Goal: Information Seeking & Learning: Understand process/instructions

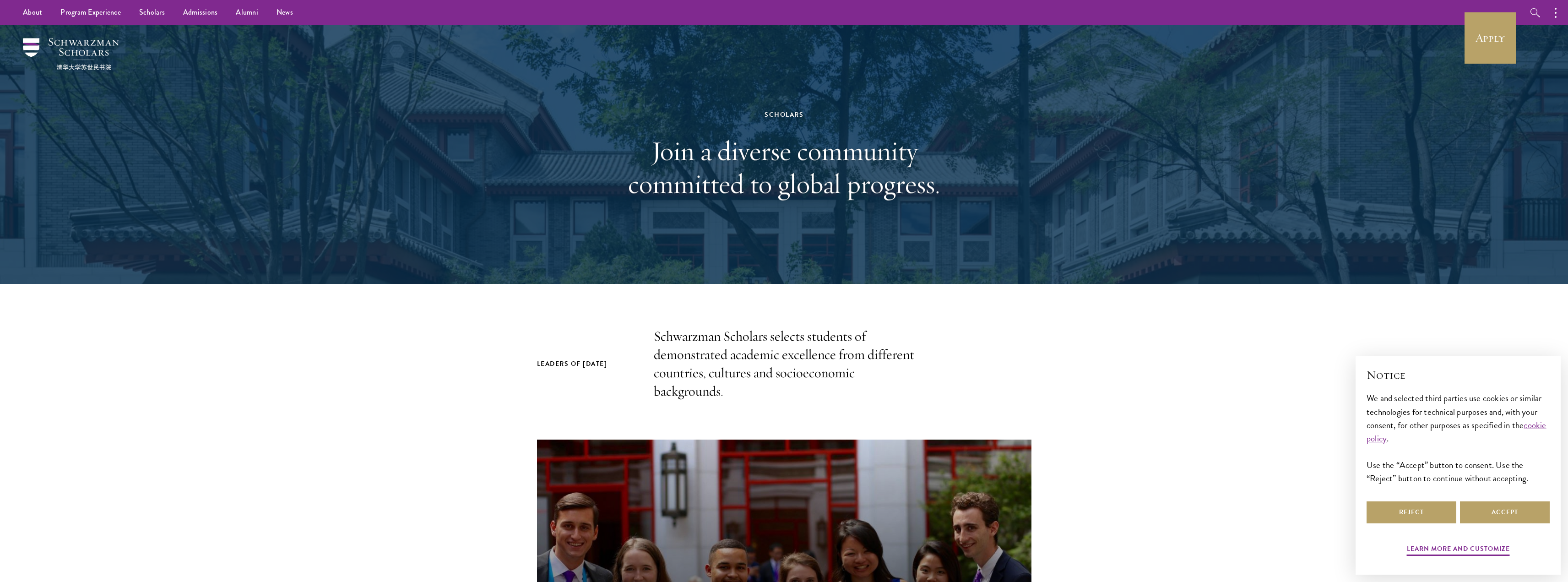
click at [1523, 28] on div at bounding box center [784, 154] width 1568 height 258
click at [1496, 30] on link "Apply" at bounding box center [1491, 38] width 51 height 51
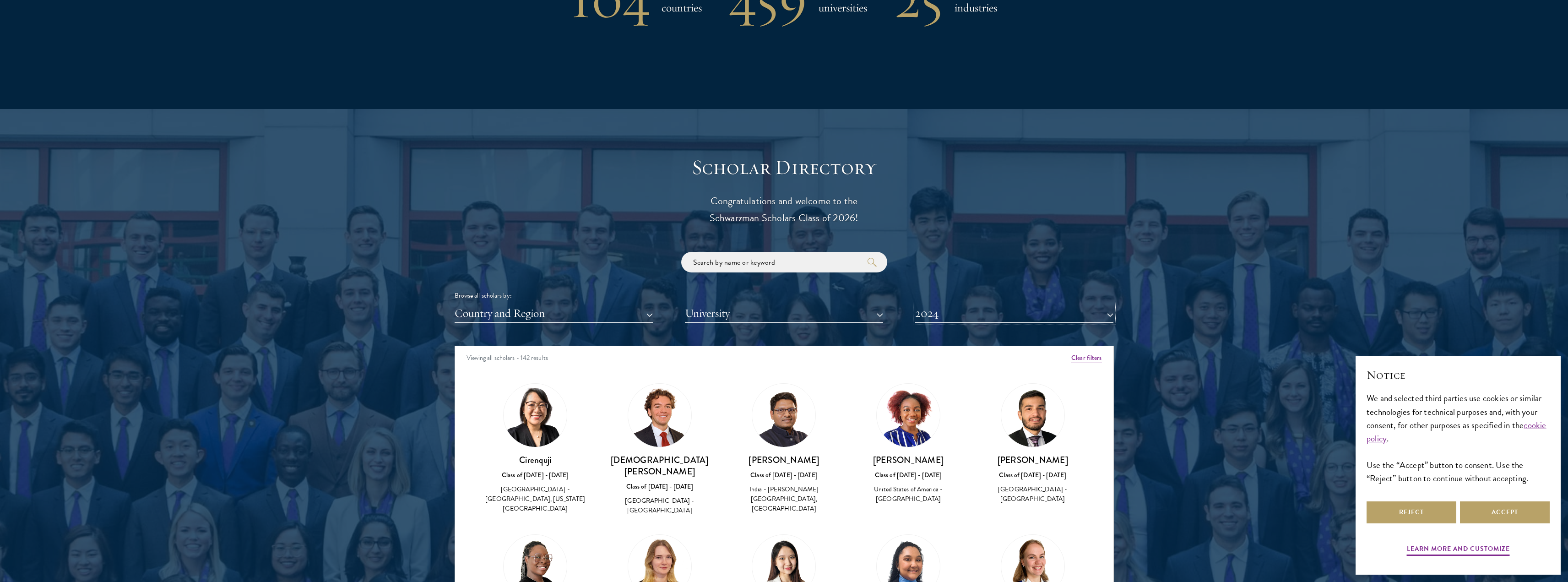
click at [960, 313] on button "2024" at bounding box center [1015, 314] width 199 height 18
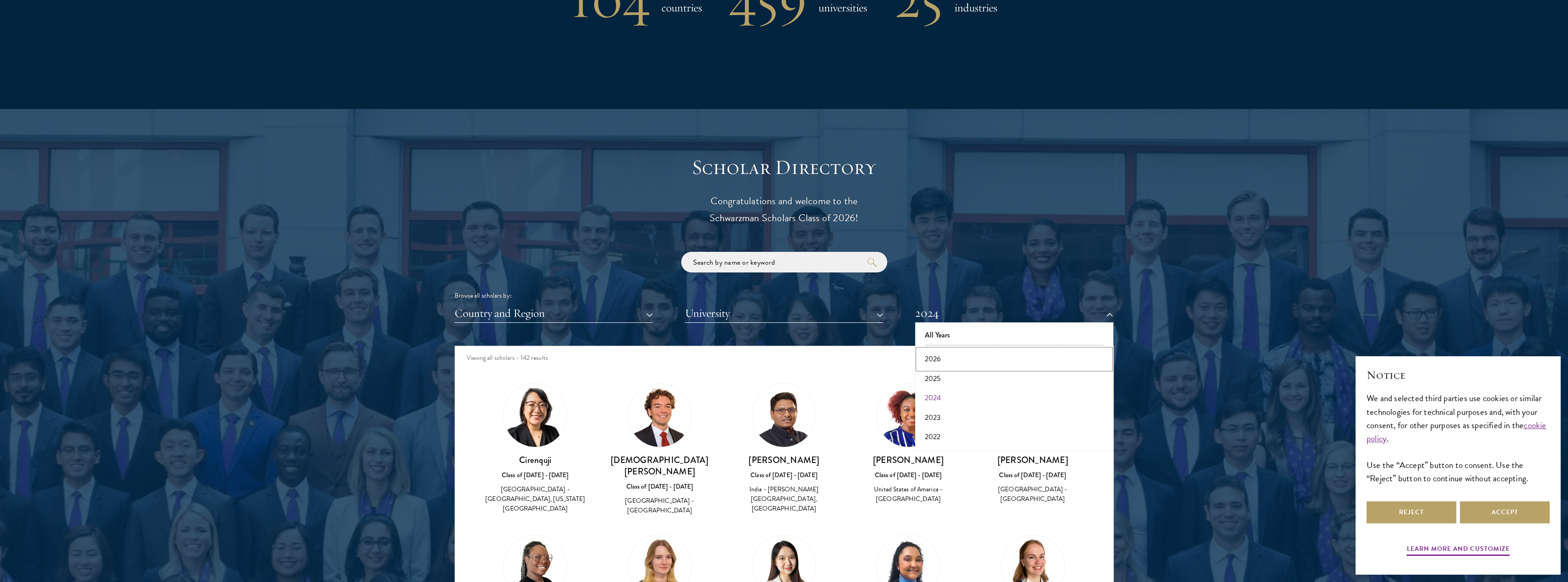
click at [951, 356] on button "2026" at bounding box center [1015, 359] width 193 height 19
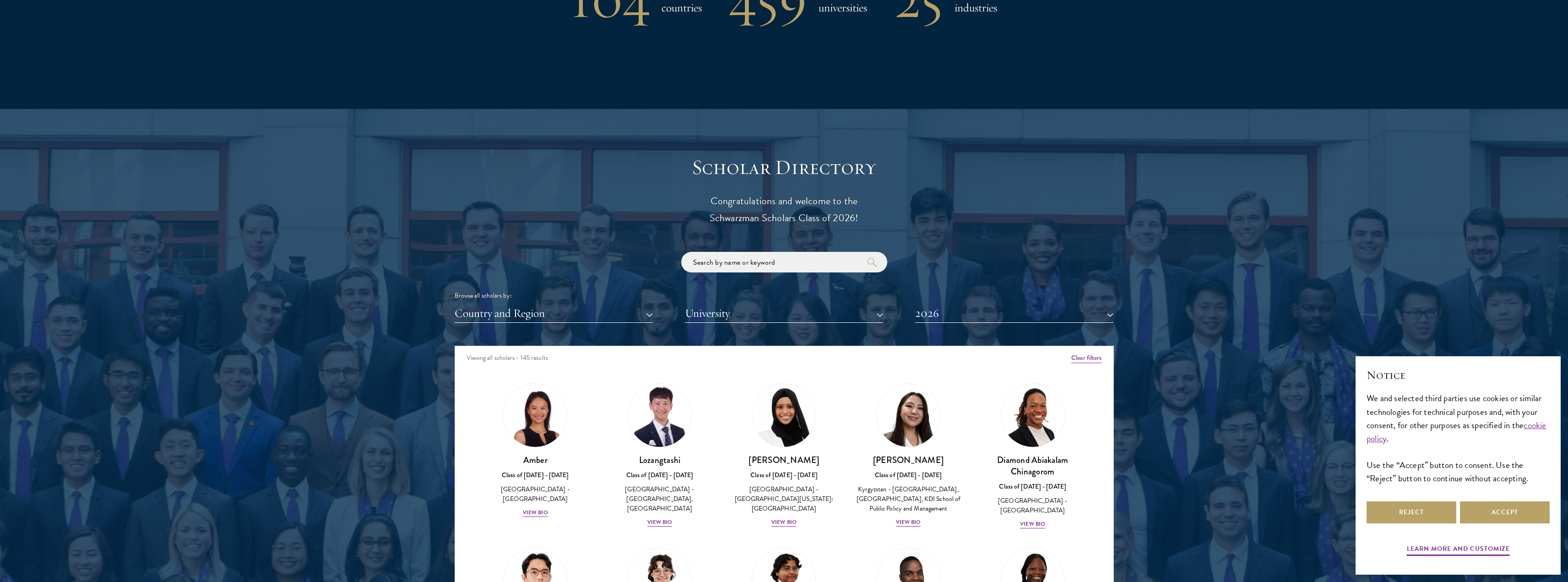
click at [220, 218] on div at bounding box center [784, 388] width 1568 height 557
click at [988, 313] on button "2026" at bounding box center [1015, 314] width 199 height 18
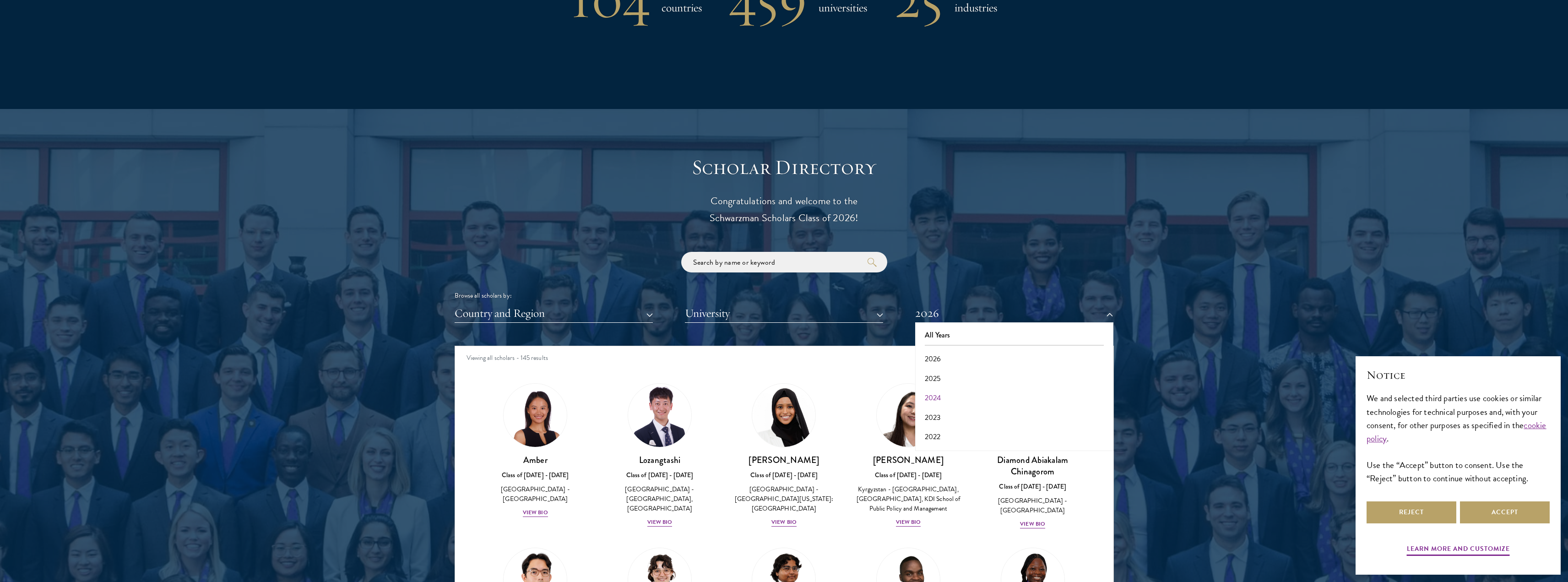
click at [926, 251] on div "Scholar Directory Congratulations and welcome to the Schwarzman Scholars Class …" at bounding box center [784, 387] width 659 height 466
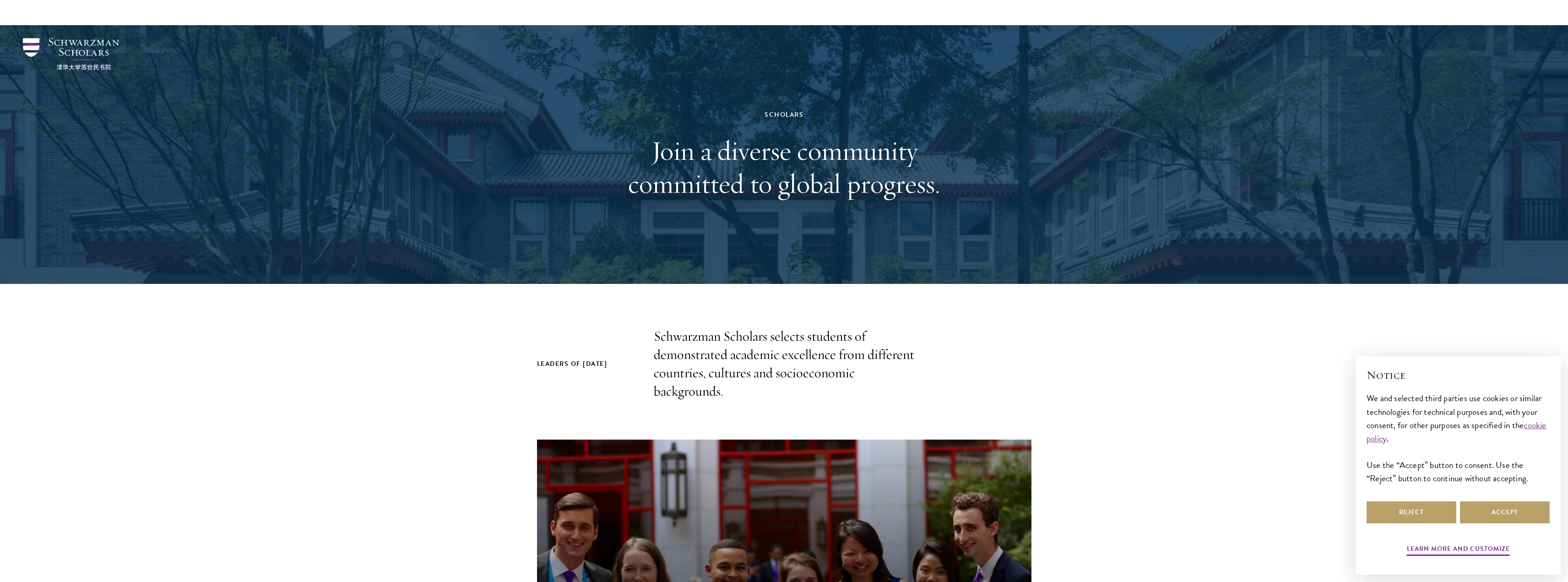
scroll to position [871, 0]
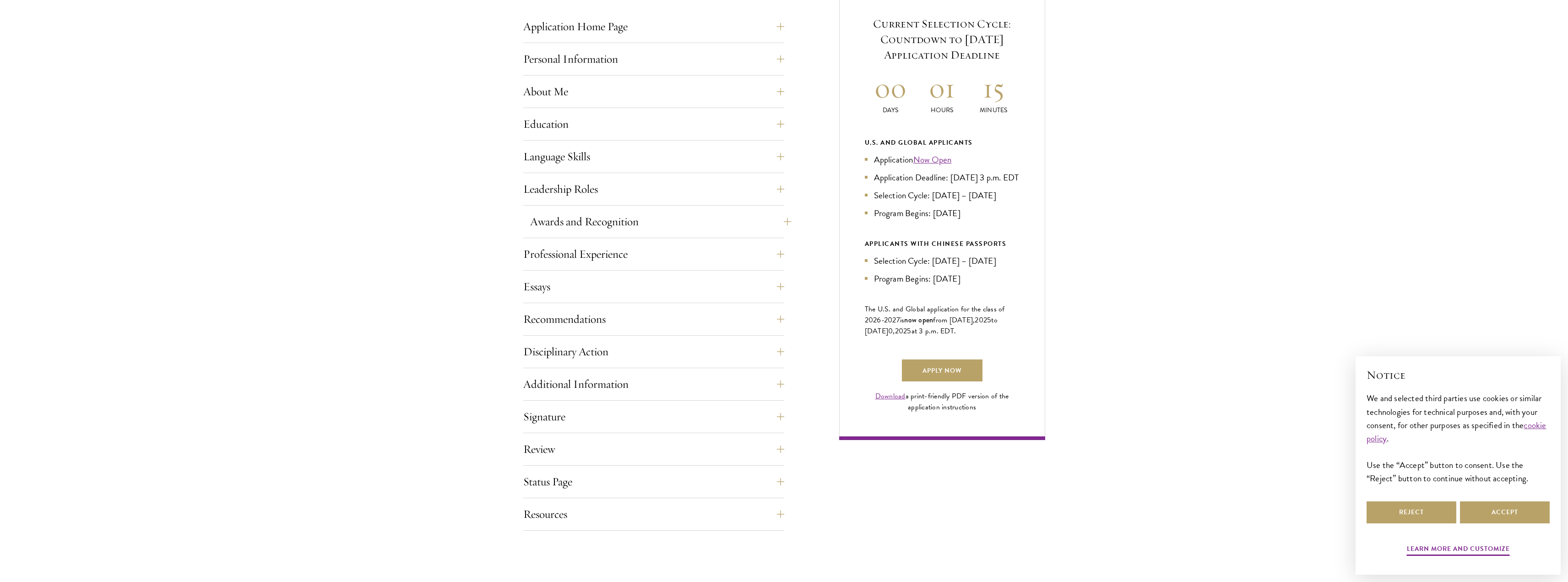
scroll to position [367, 0]
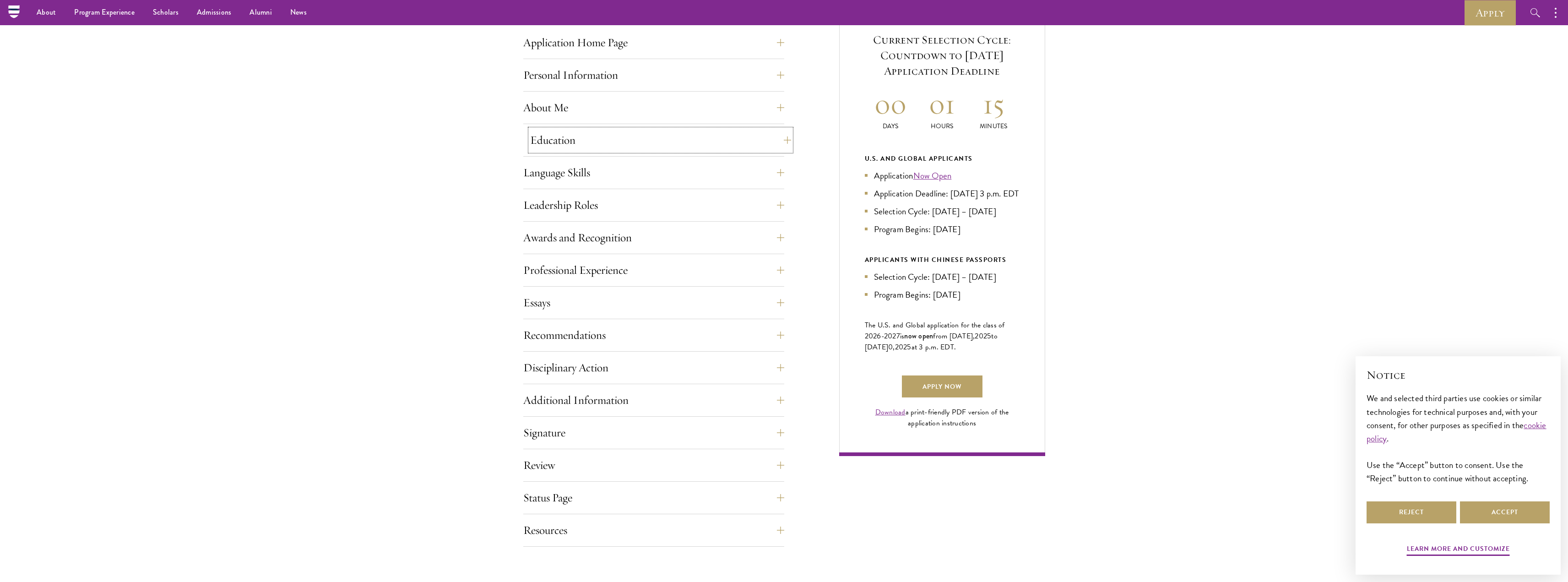
click at [555, 138] on button "Education" at bounding box center [661, 141] width 261 height 22
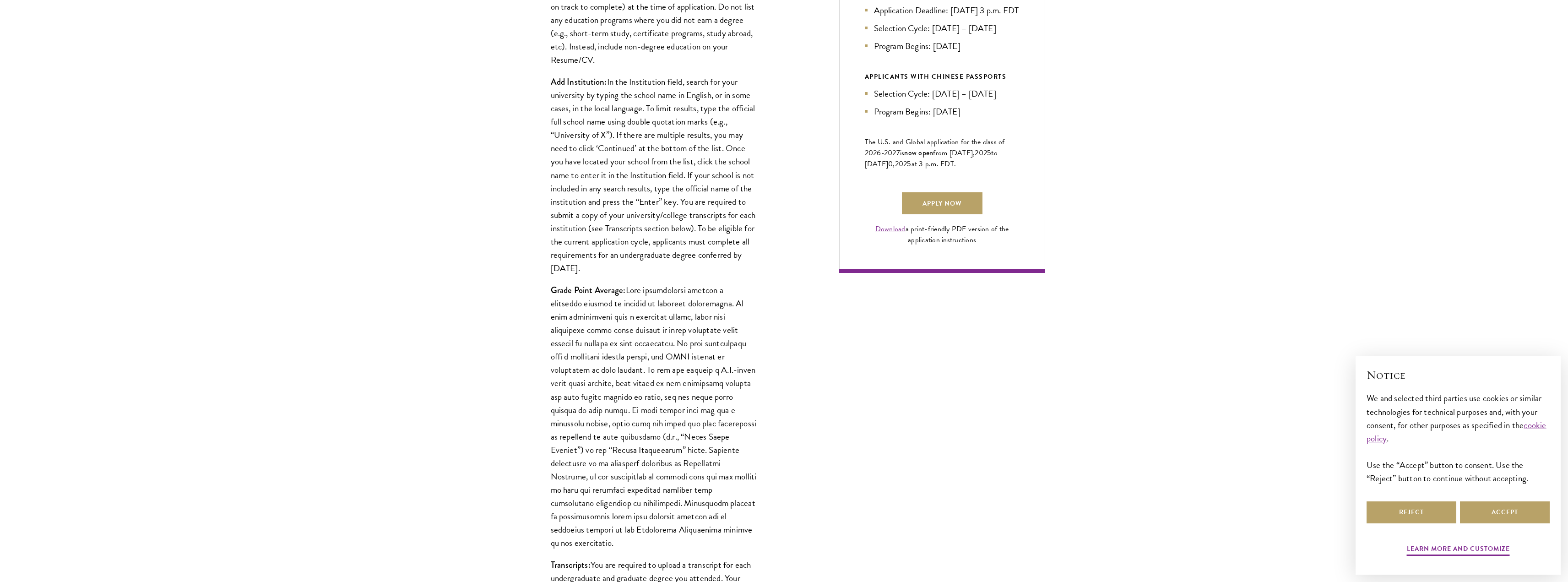
scroll to position [733, 0]
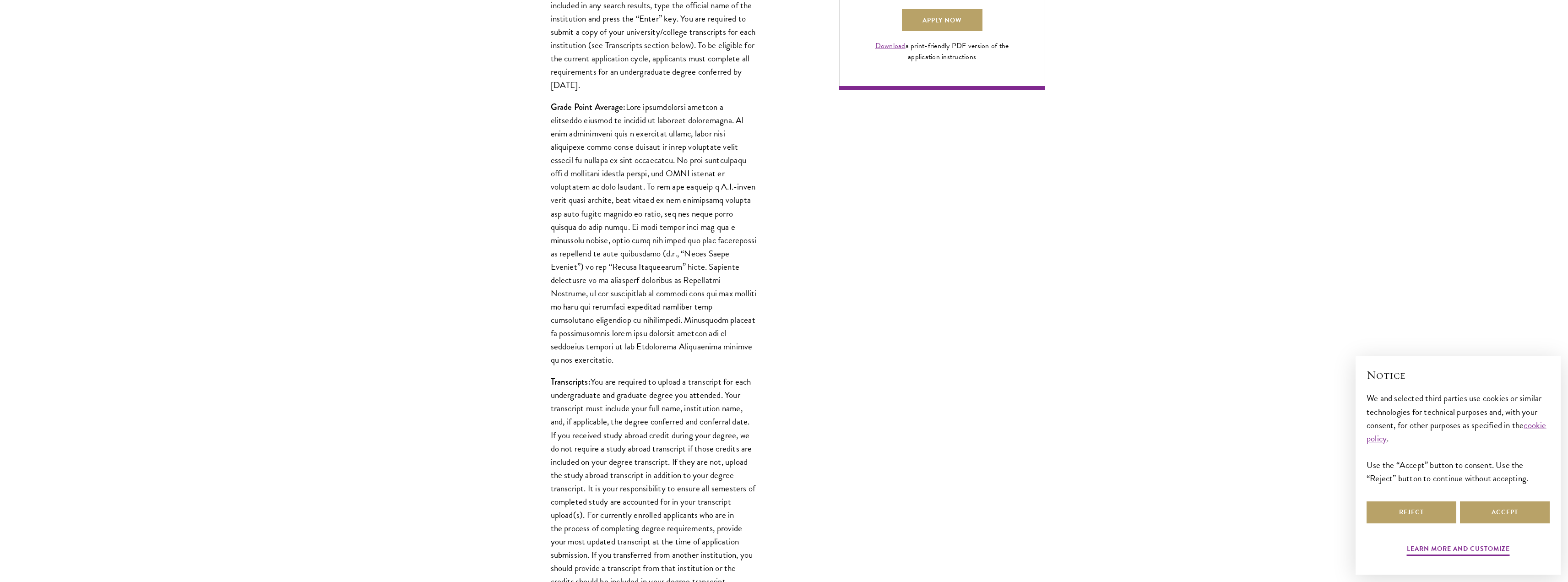
click at [635, 198] on p "Grade Point Average:" at bounding box center [653, 233] width 206 height 266
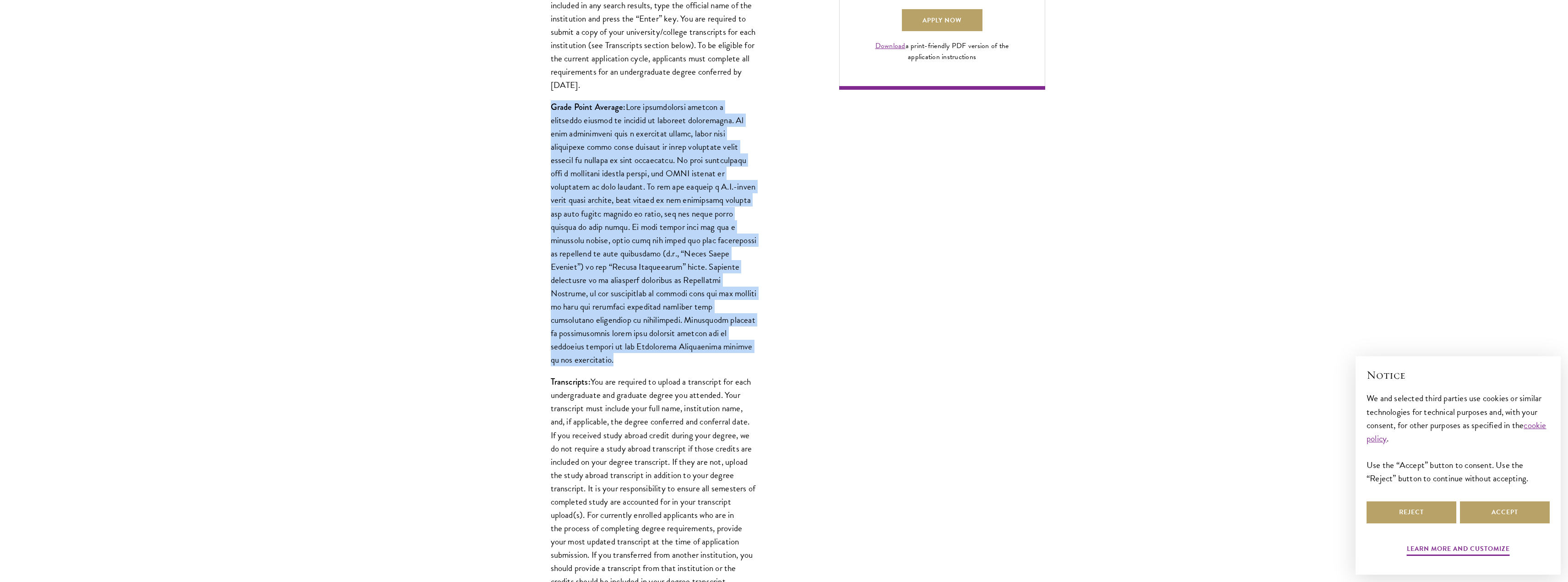
click at [635, 198] on p "Grade Point Average:" at bounding box center [653, 233] width 206 height 266
click at [510, 195] on div "Start the Process Take the first step toward joining a global community that wi…" at bounding box center [784, 396] width 1568 height 1726
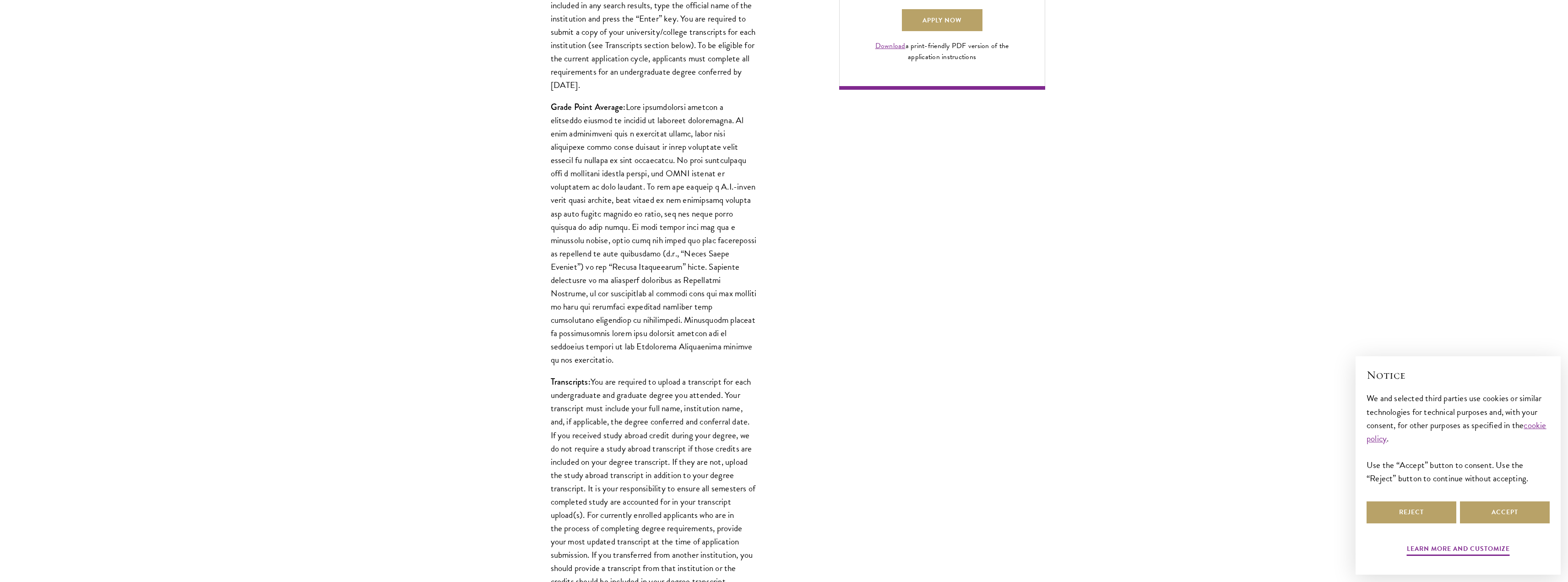
click at [515, 186] on div "Start the Process Take the first step toward joining a global community that wi…" at bounding box center [784, 396] width 1568 height 1726
click at [517, 185] on div "Start the Process Take the first step toward joining a global community that wi…" at bounding box center [784, 396] width 1568 height 1726
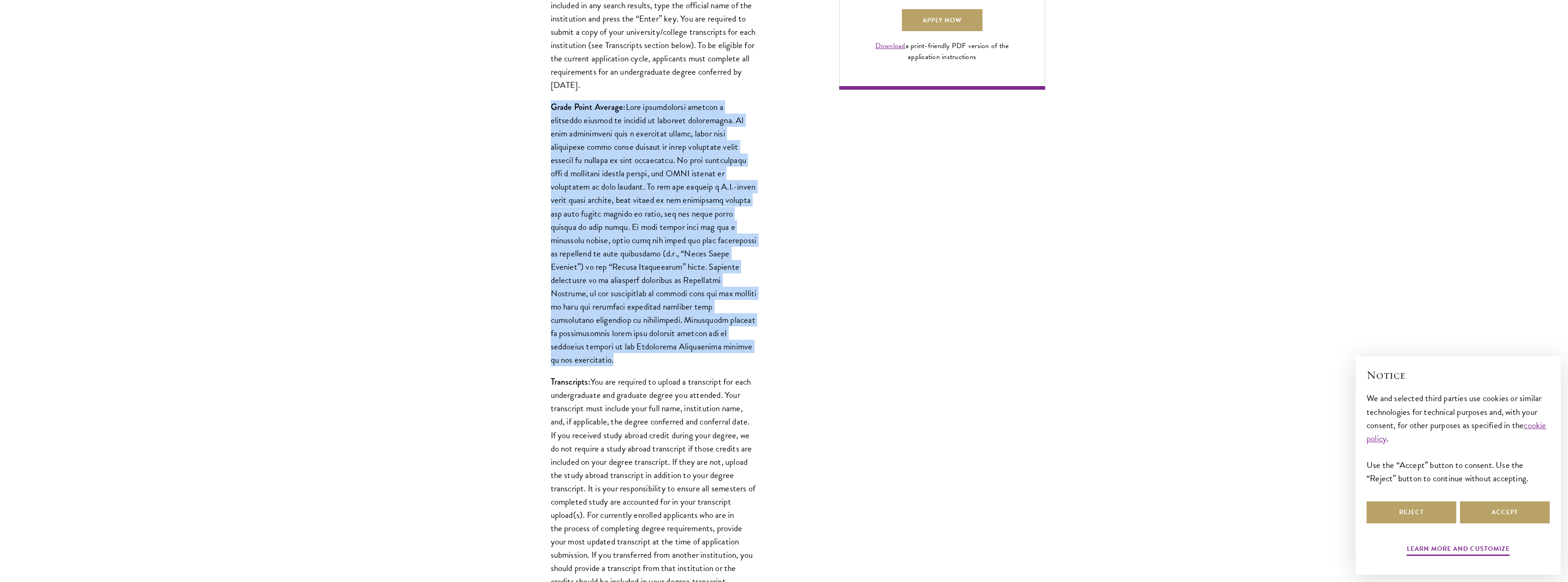
click at [517, 185] on div "Start the Process Take the first step toward joining a global community that wi…" at bounding box center [784, 396] width 1568 height 1726
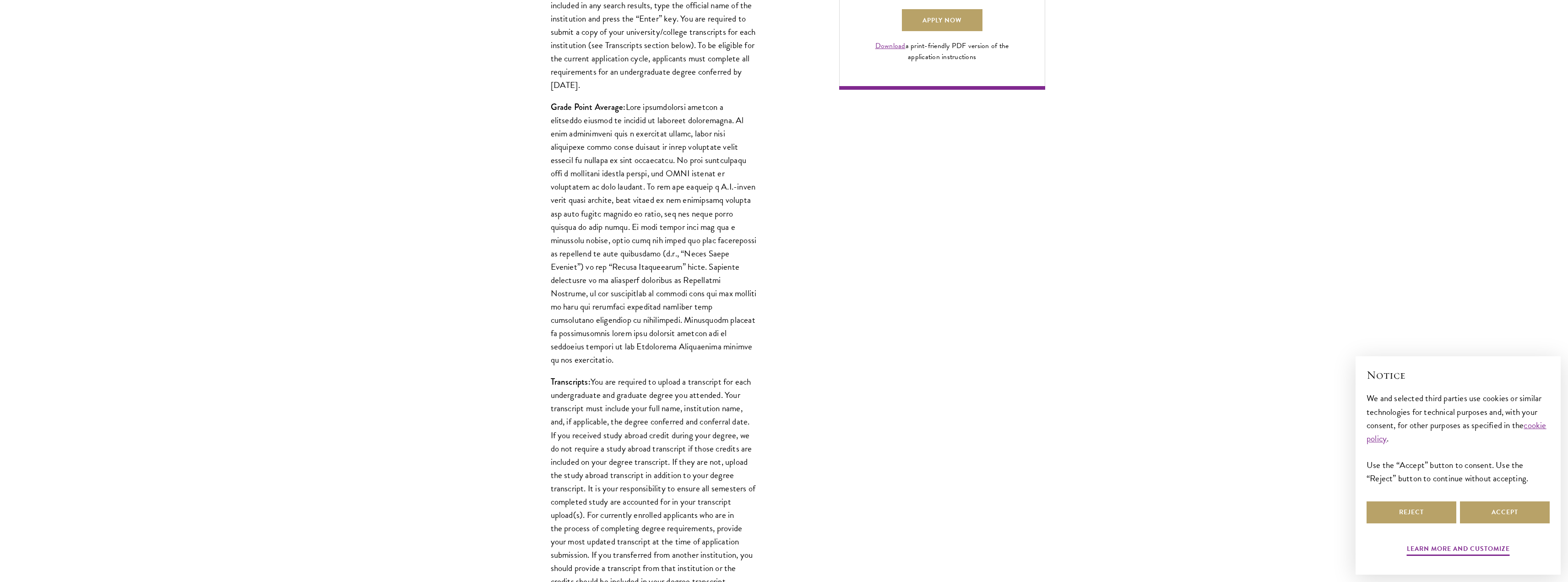
click at [588, 302] on p "Grade Point Average:" at bounding box center [653, 233] width 206 height 266
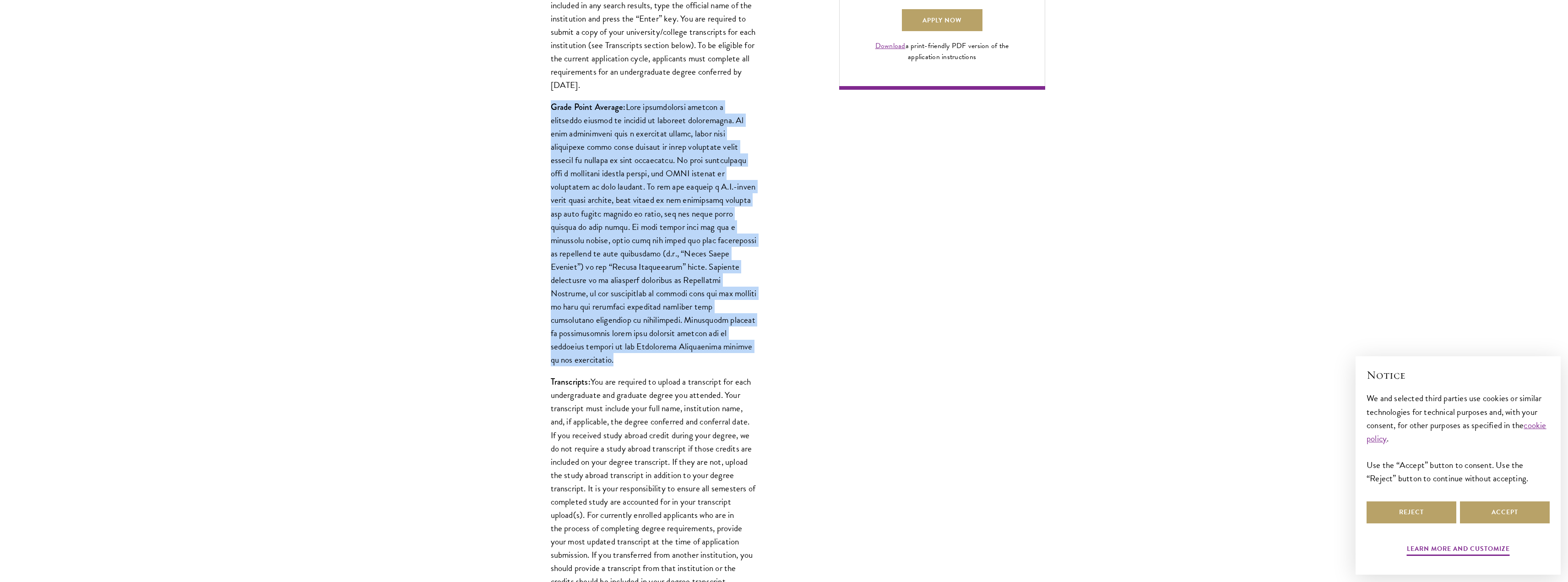
click at [588, 302] on p "Grade Point Average:" at bounding box center [653, 233] width 206 height 266
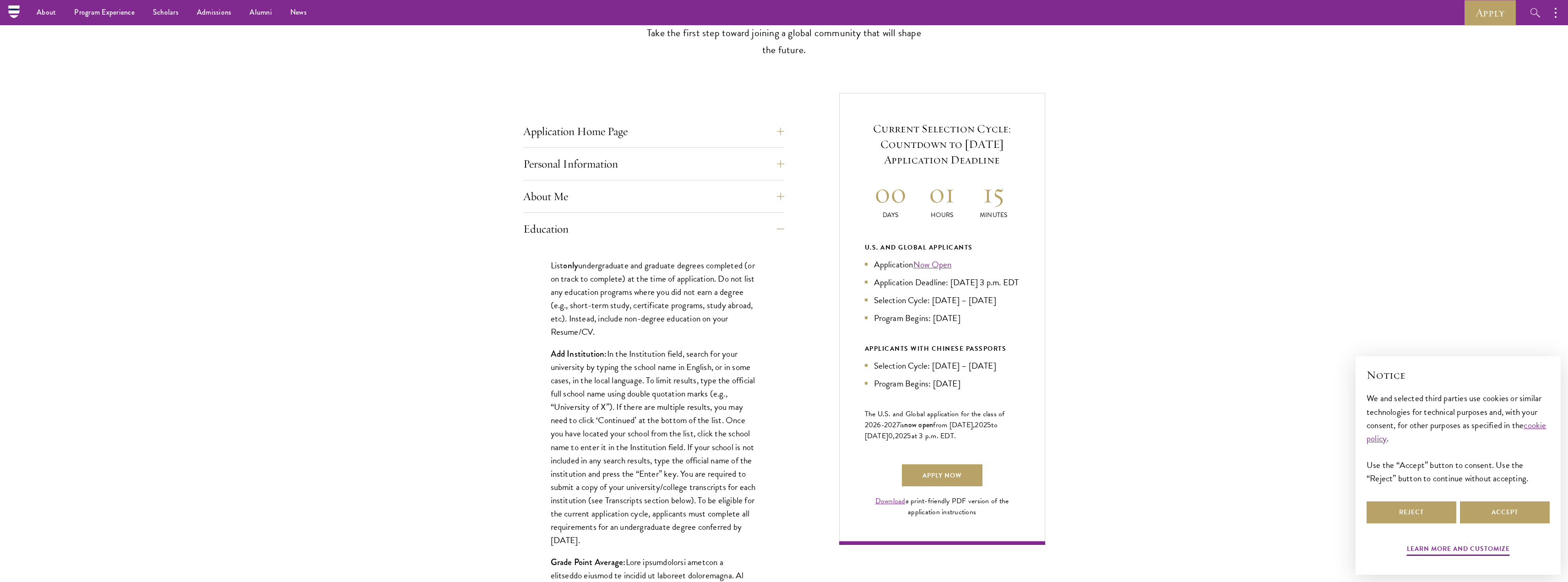
scroll to position [0, 0]
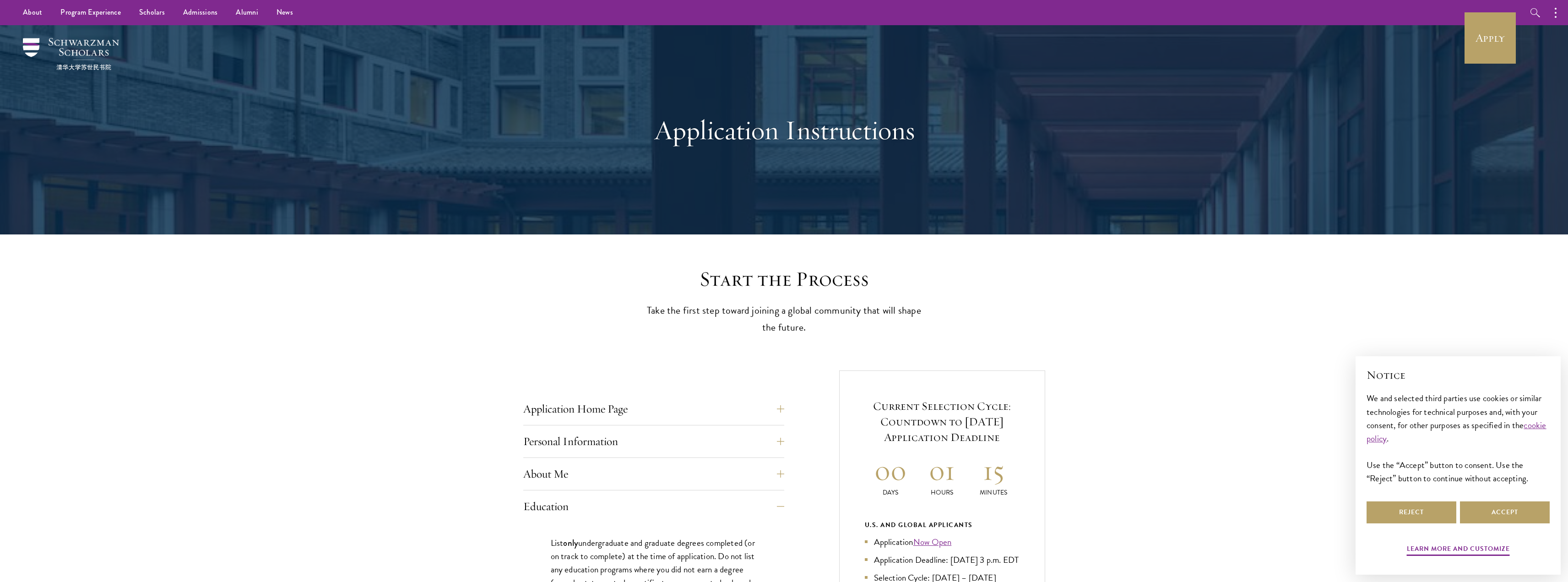
drag, startPoint x: 682, startPoint y: 390, endPoint x: 685, endPoint y: 385, distance: 5.8
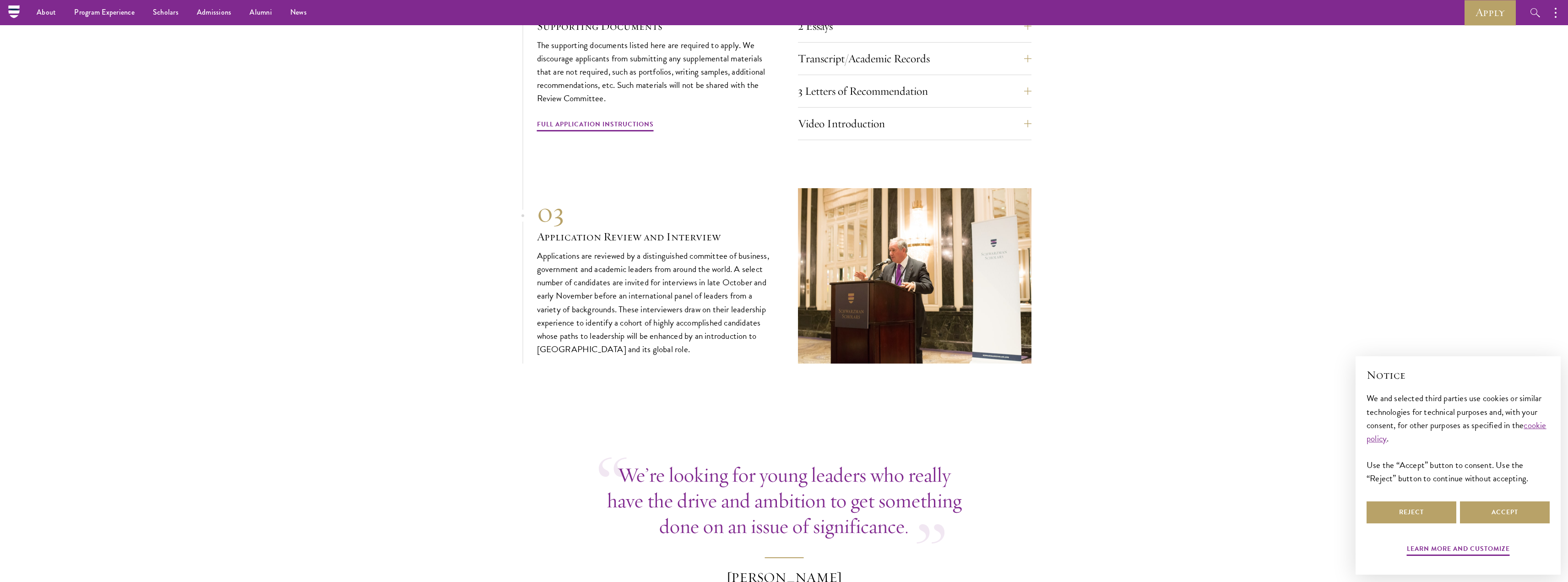
scroll to position [2886, 0]
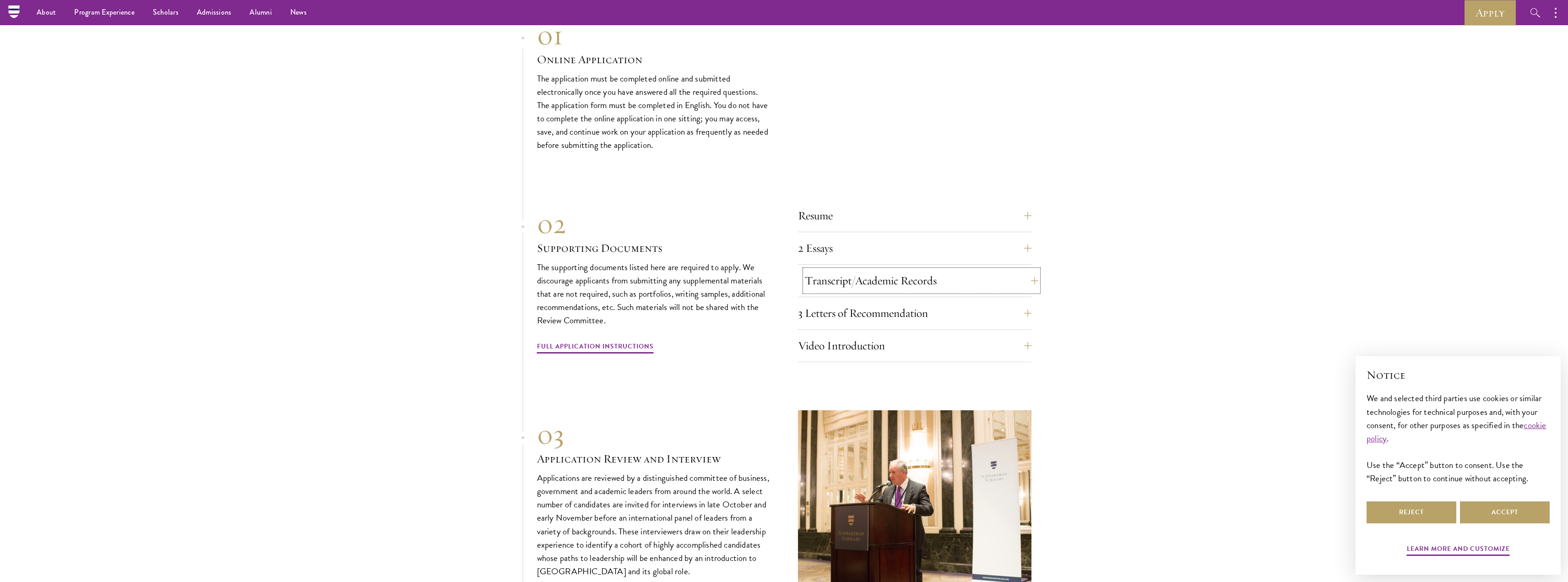
click at [855, 291] on button "Transcript/Academic Records" at bounding box center [922, 280] width 233 height 22
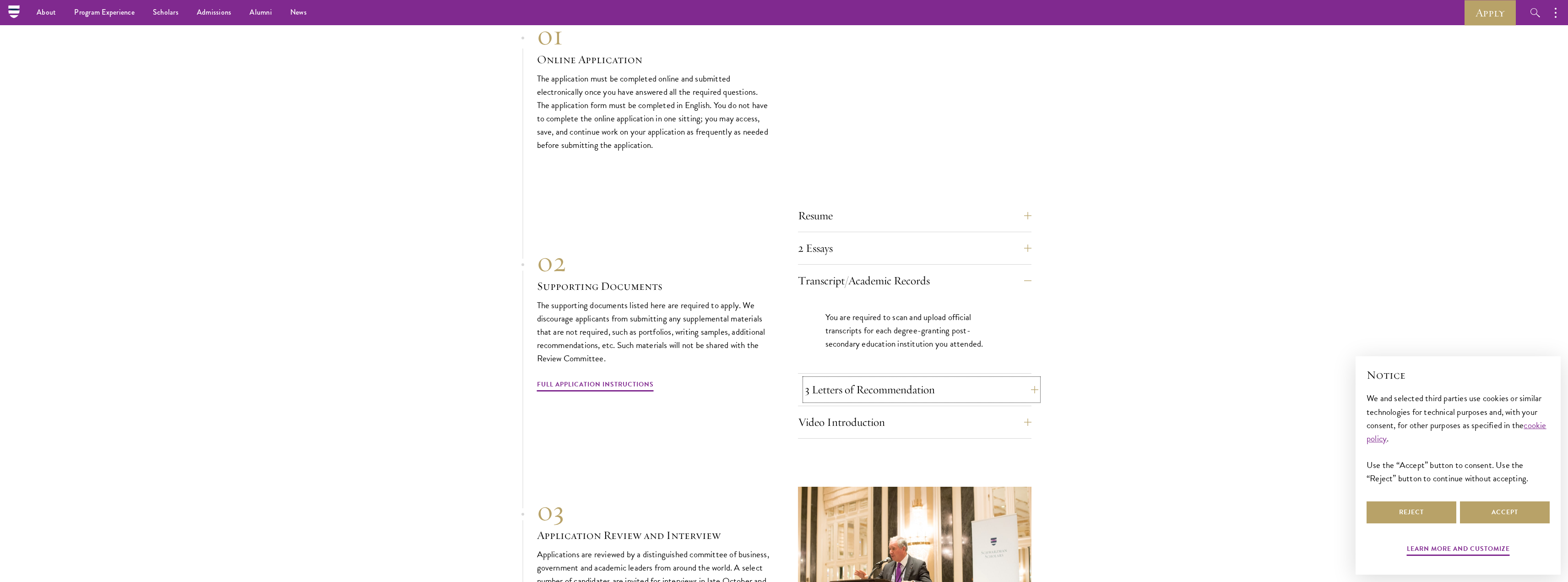
click at [840, 401] on button "3 Letters of Recommendation" at bounding box center [922, 390] width 233 height 22
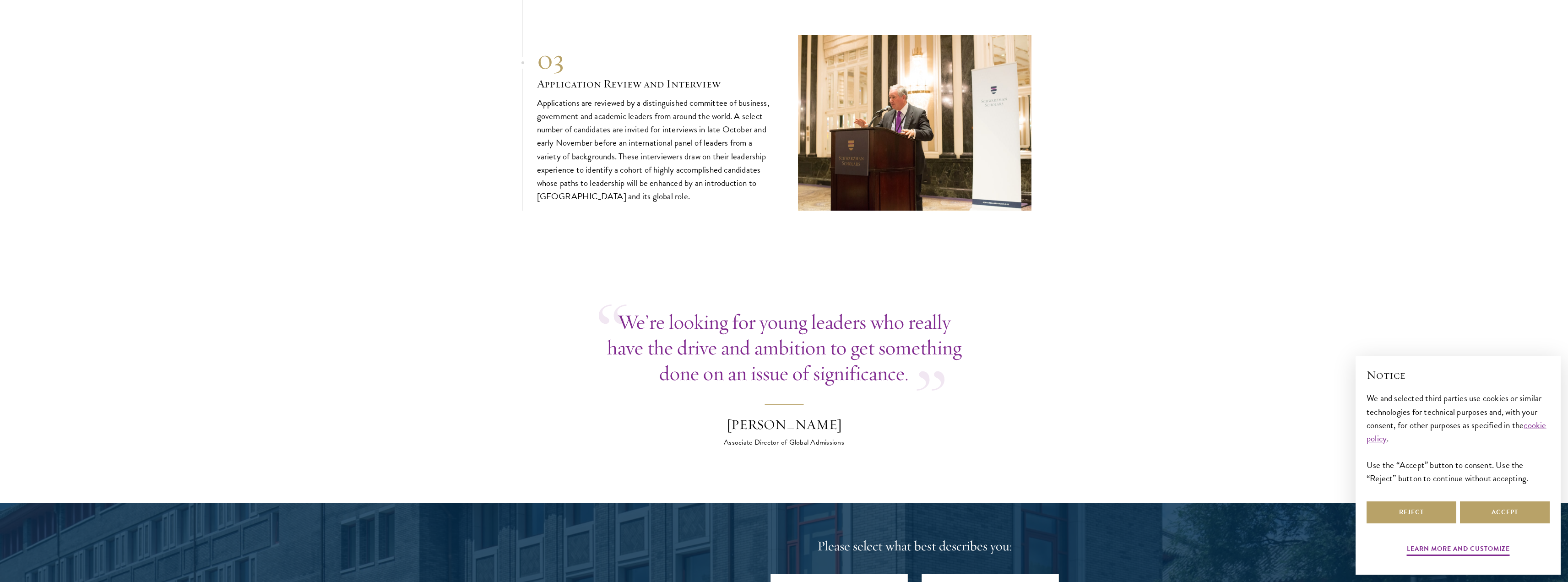
scroll to position [3390, 0]
